Goal: Transaction & Acquisition: Book appointment/travel/reservation

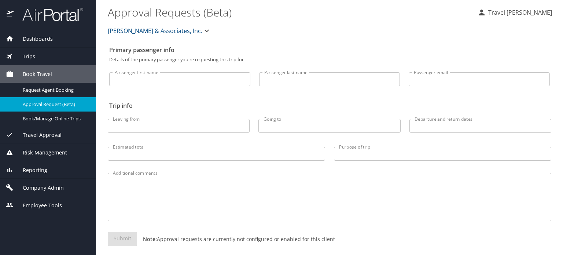
select select "US"
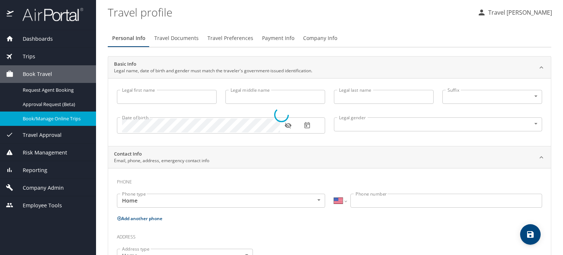
select select "US"
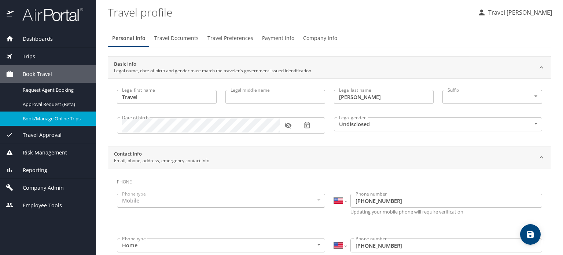
type input "Travel"
type input "Gromelski"
type input "Undisclosed"
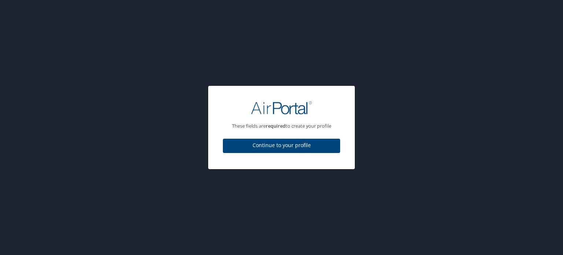
click at [252, 145] on span "Continue to your profile" at bounding box center [282, 145] width 106 height 9
select select "US"
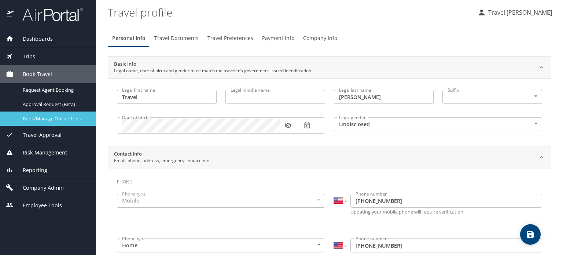
click at [47, 117] on span "Book/Manage Online Trips" at bounding box center [55, 118] width 64 height 7
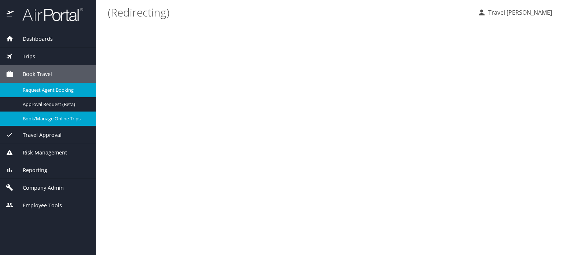
select select "US"
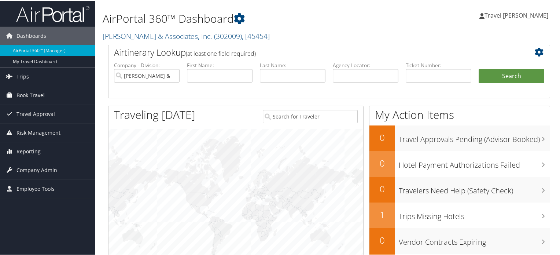
click at [30, 91] on span "Book Travel" at bounding box center [30, 94] width 28 height 18
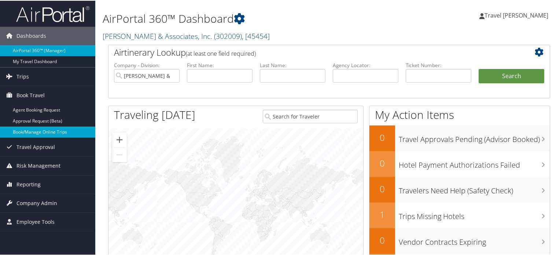
click at [42, 130] on link "Book/Manage Online Trips" at bounding box center [47, 131] width 95 height 11
